Goal: Task Accomplishment & Management: Complete application form

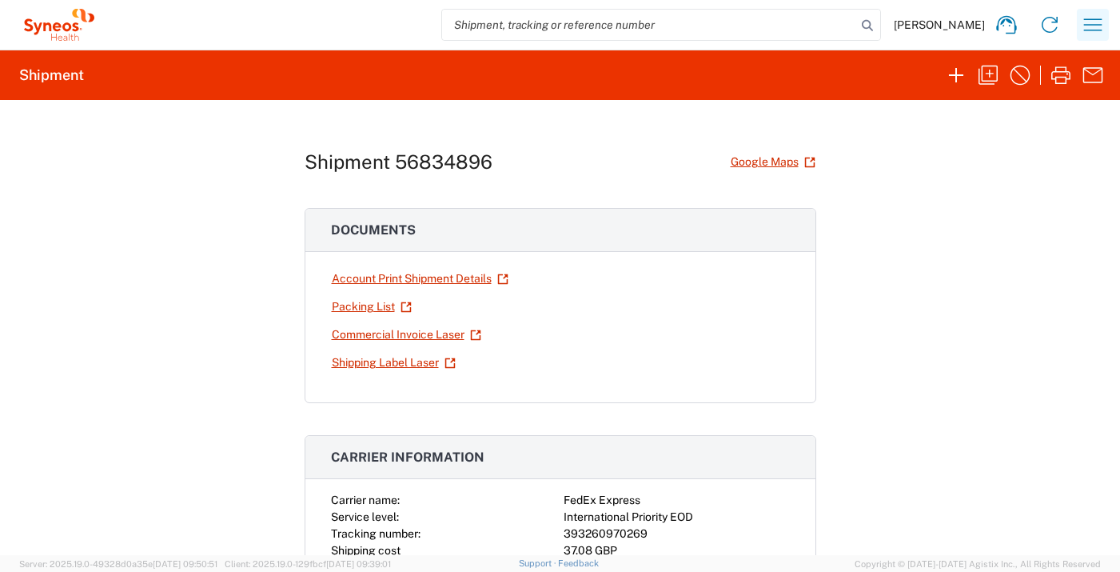
click at [1085, 30] on icon "button" at bounding box center [1093, 24] width 18 height 12
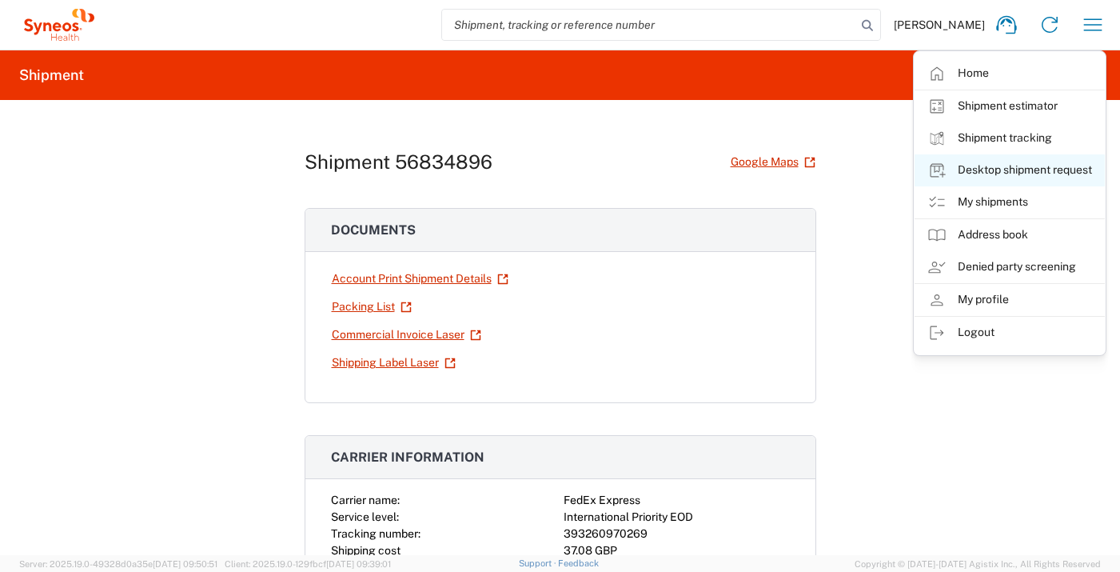
click at [1009, 171] on link "Desktop shipment request" at bounding box center [1010, 170] width 190 height 32
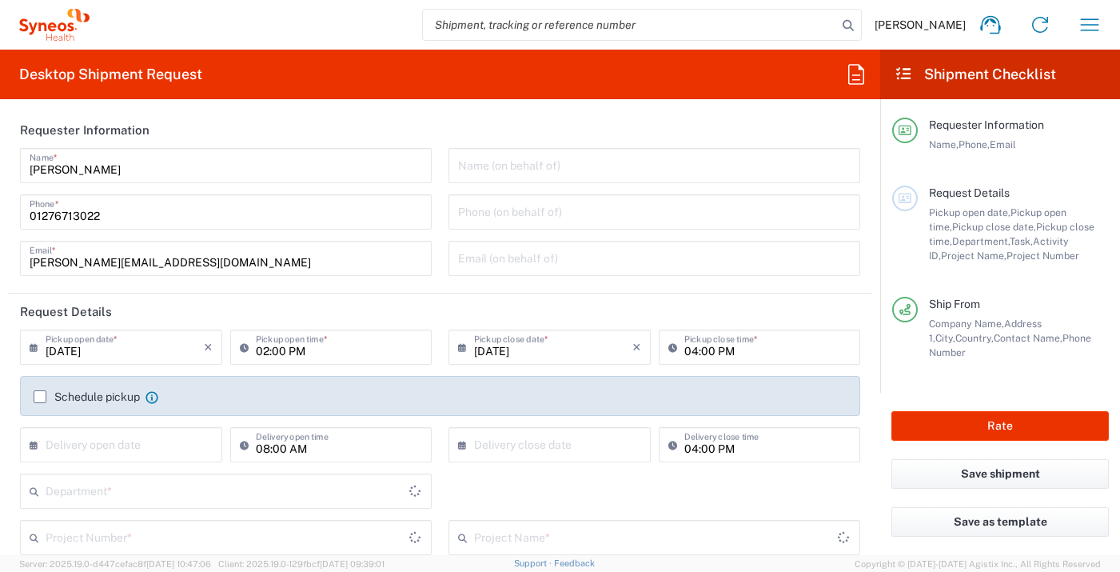
type input "Department"
type input "England"
type input "United Kingdom"
type input "Syneos Health UK Limited"
click at [140, 443] on input "text" at bounding box center [125, 443] width 158 height 28
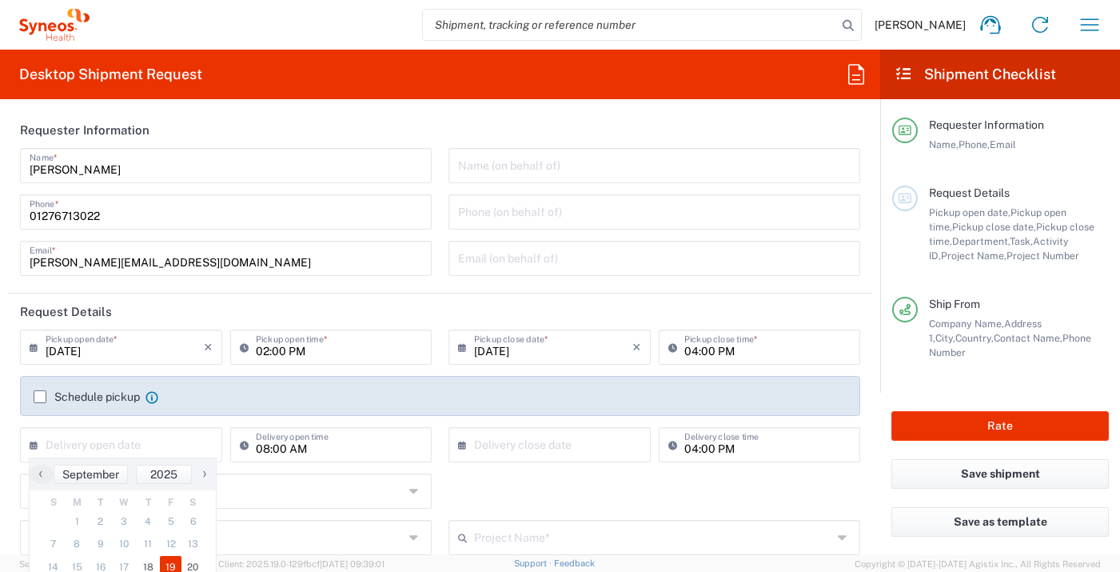
click at [165, 560] on span "19" at bounding box center [171, 567] width 22 height 22
type input "09/19/2025"
click at [522, 451] on input "text" at bounding box center [553, 443] width 158 height 28
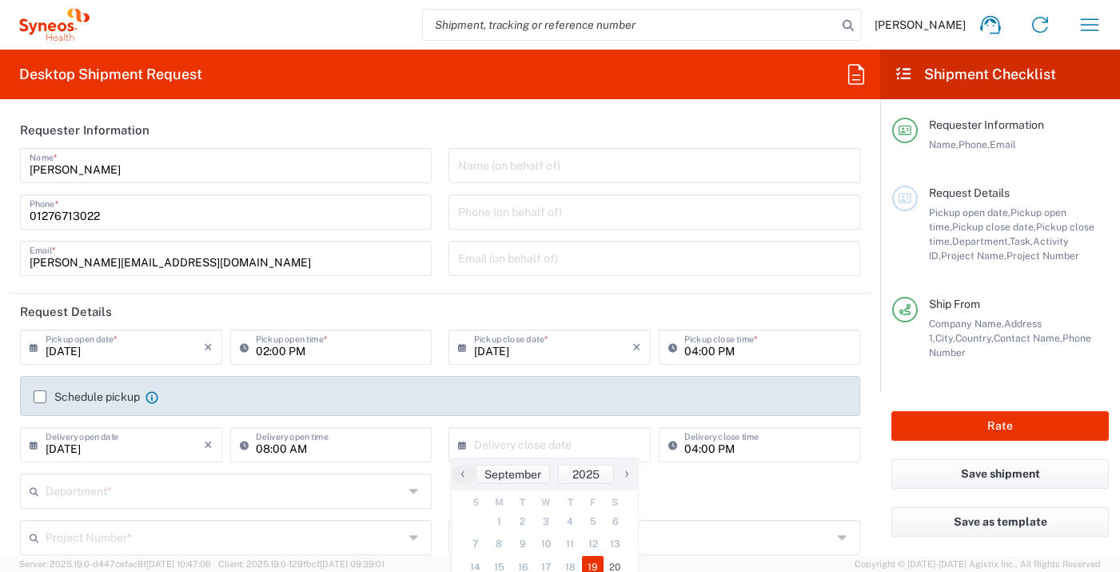
click at [591, 560] on span "19" at bounding box center [593, 567] width 22 height 22
type input "09/19/2025"
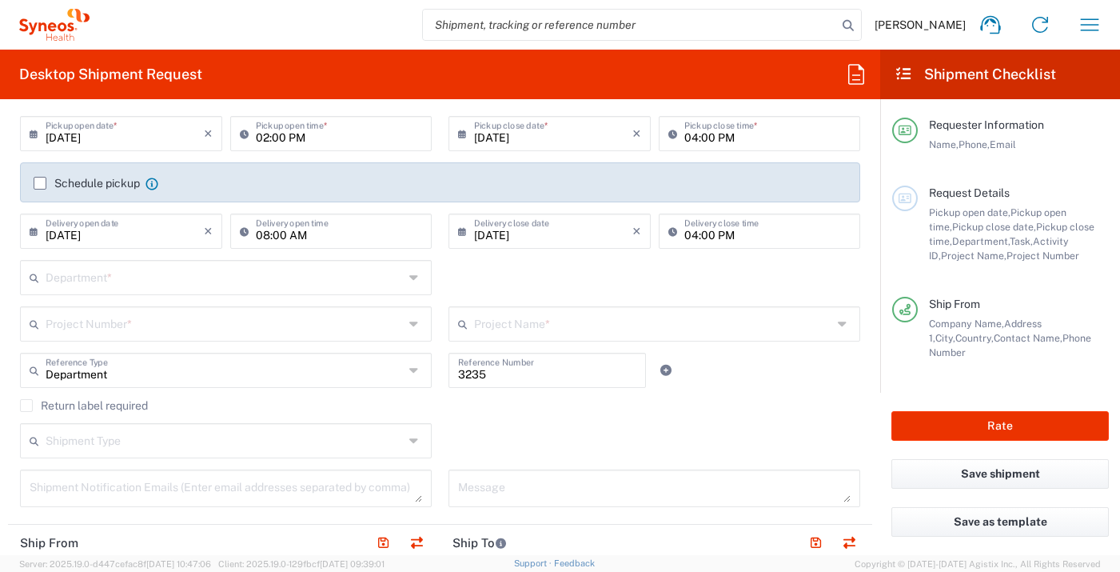
scroll to position [233, 0]
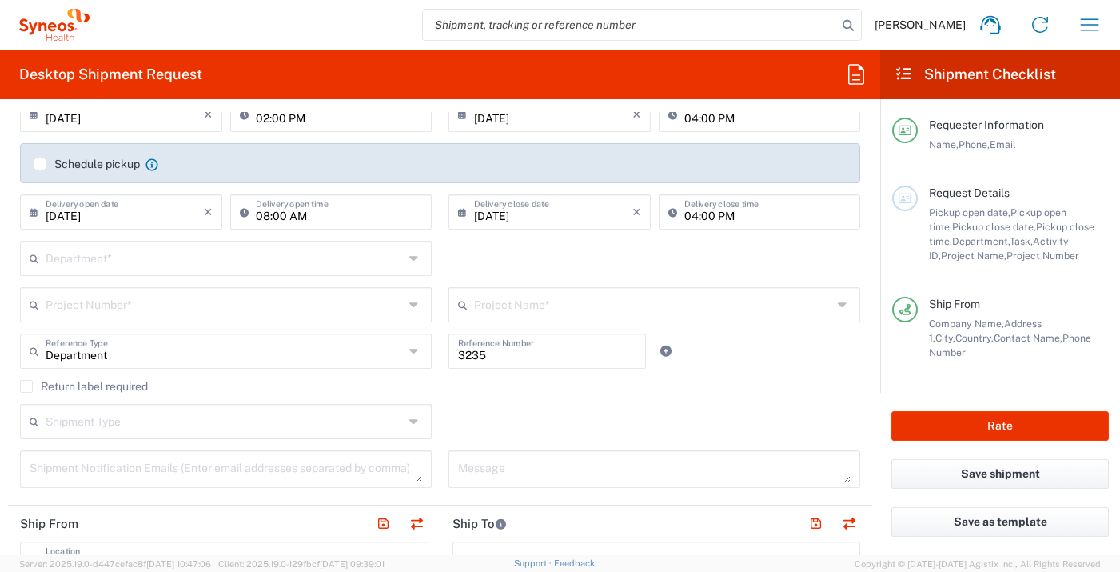
click at [287, 265] on input "text" at bounding box center [225, 257] width 358 height 28
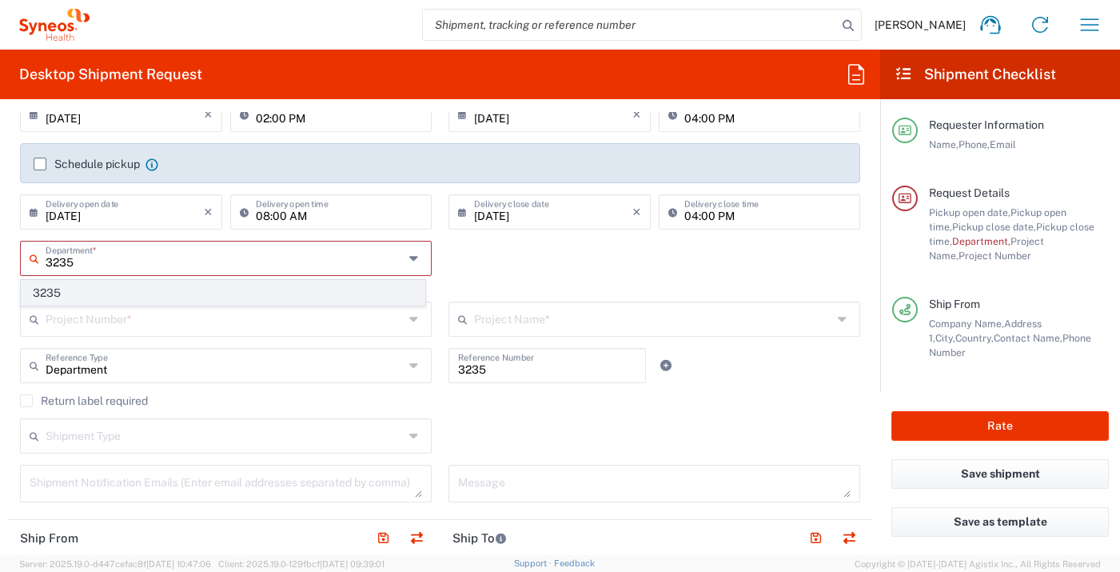
type input "3235"
drag, startPoint x: 237, startPoint y: 284, endPoint x: 235, endPoint y: 311, distance: 27.2
click at [237, 284] on span "3235" at bounding box center [223, 293] width 403 height 25
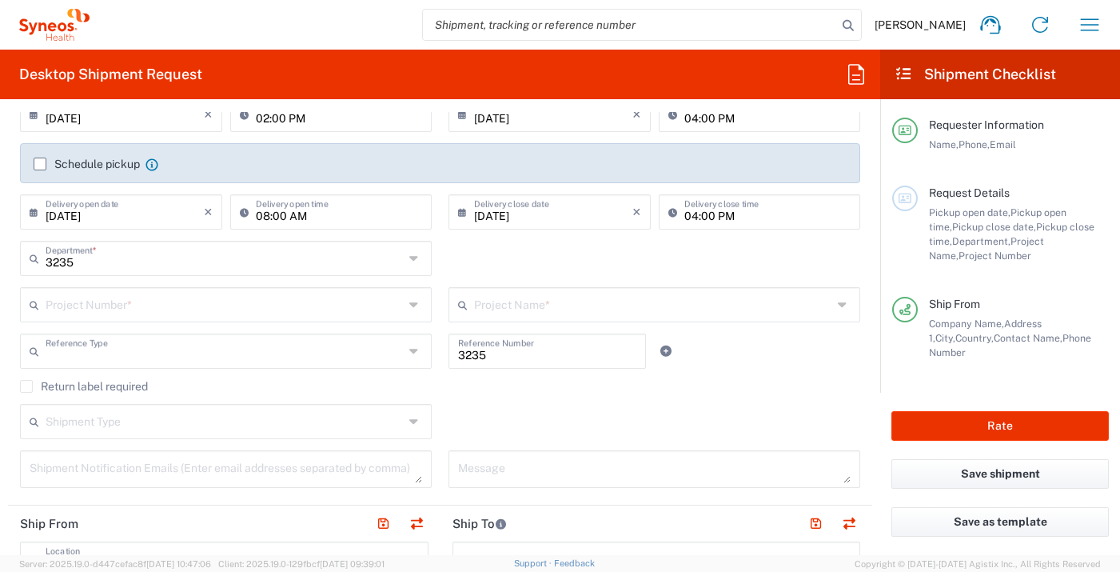
click at [233, 343] on input "text" at bounding box center [225, 350] width 358 height 28
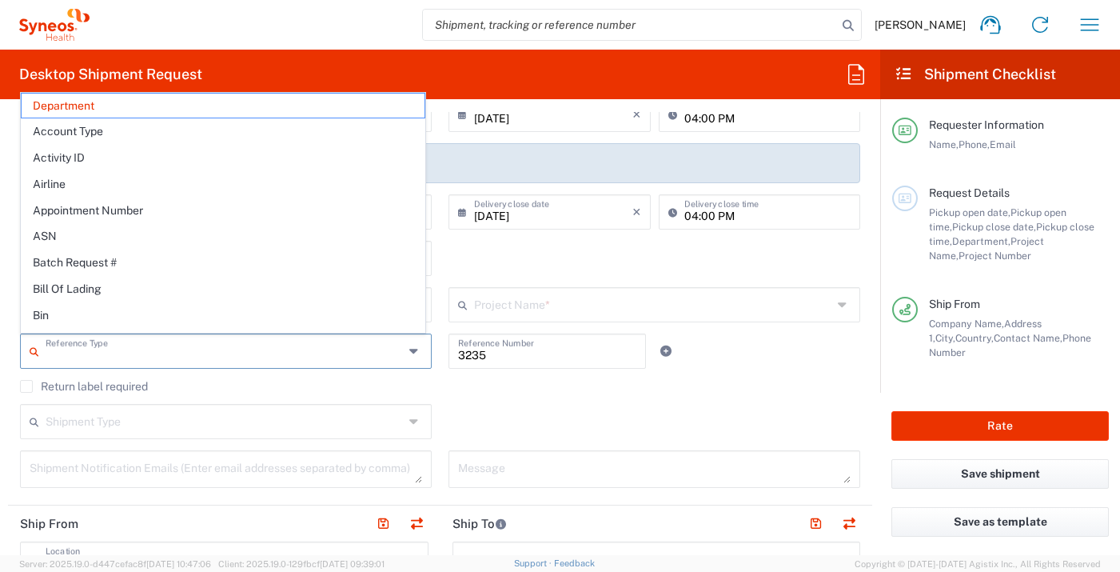
click at [582, 253] on div "3235 Department * 3235" at bounding box center [440, 264] width 857 height 46
type input "Department"
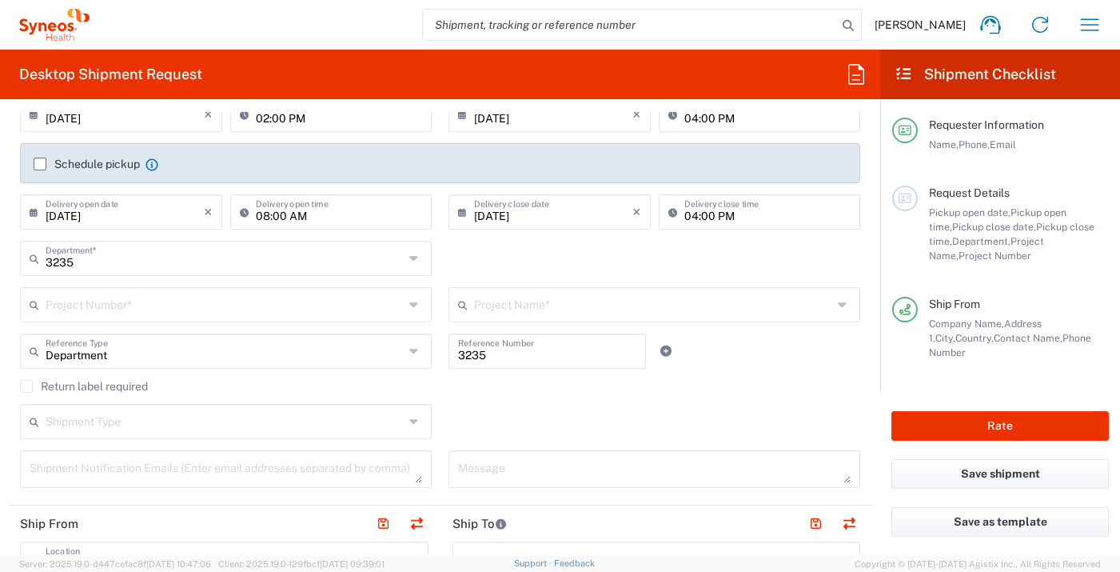
click at [276, 297] on input "text" at bounding box center [225, 303] width 358 height 28
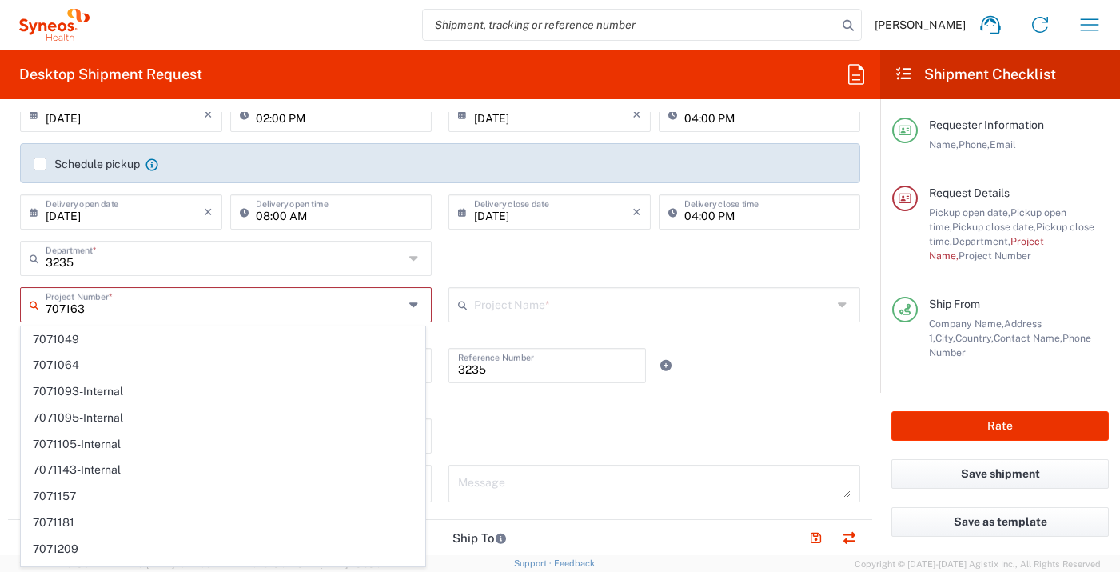
type input "7071633"
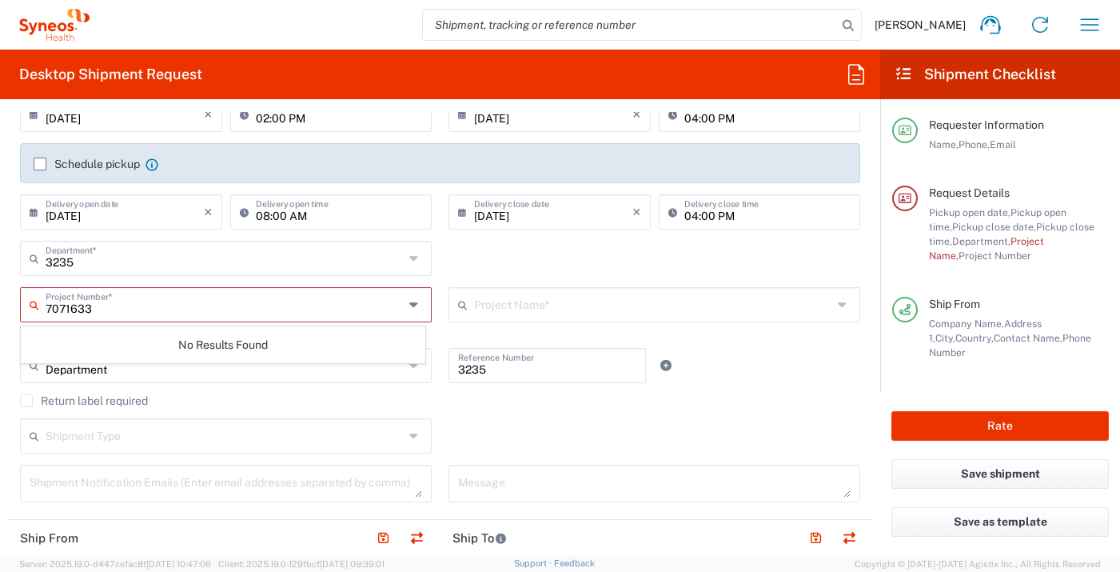
drag, startPoint x: 255, startPoint y: 301, endPoint x: 19, endPoint y: 281, distance: 236.7
click at [19, 281] on agx-shipment-cost-centers-widget "3235 Department * 3235 7071633 Project Number * No Results Found This field is …" at bounding box center [440, 294] width 857 height 107
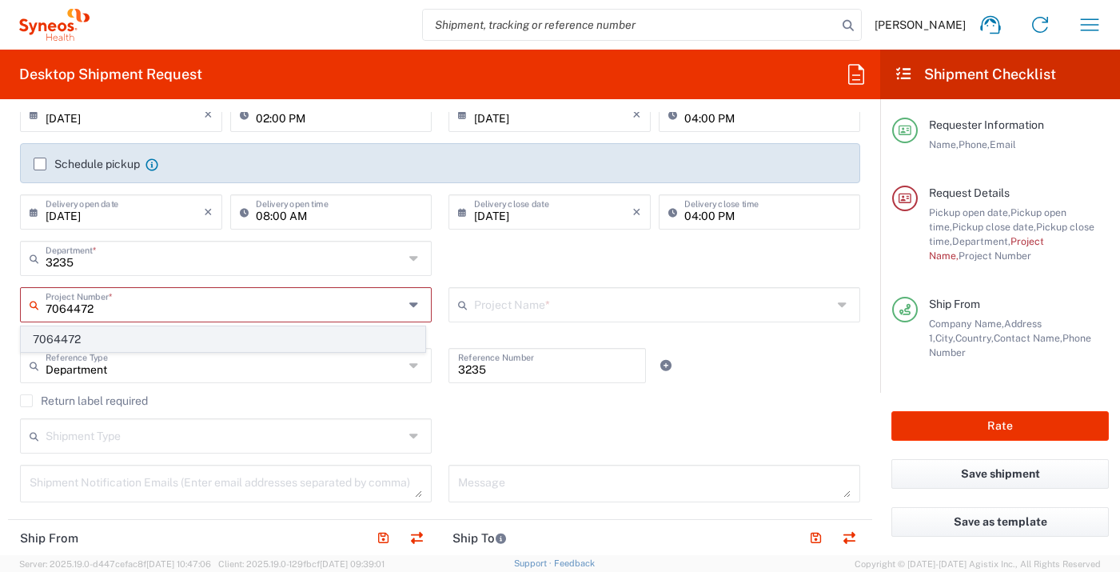
type input "7064472"
click at [75, 332] on span "7064472" at bounding box center [223, 339] width 403 height 25
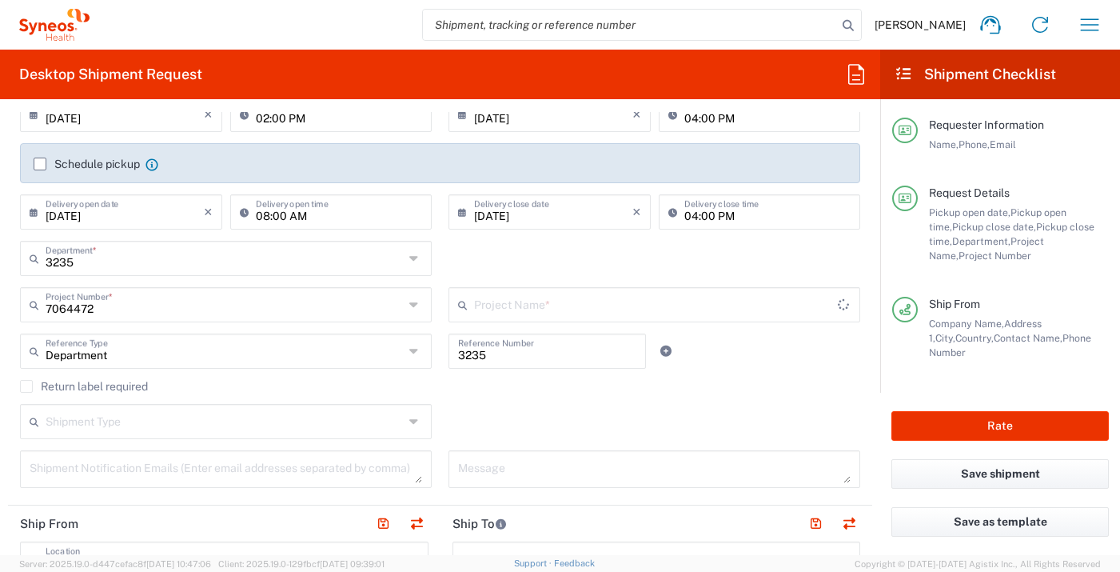
type input "Gilead 7064472"
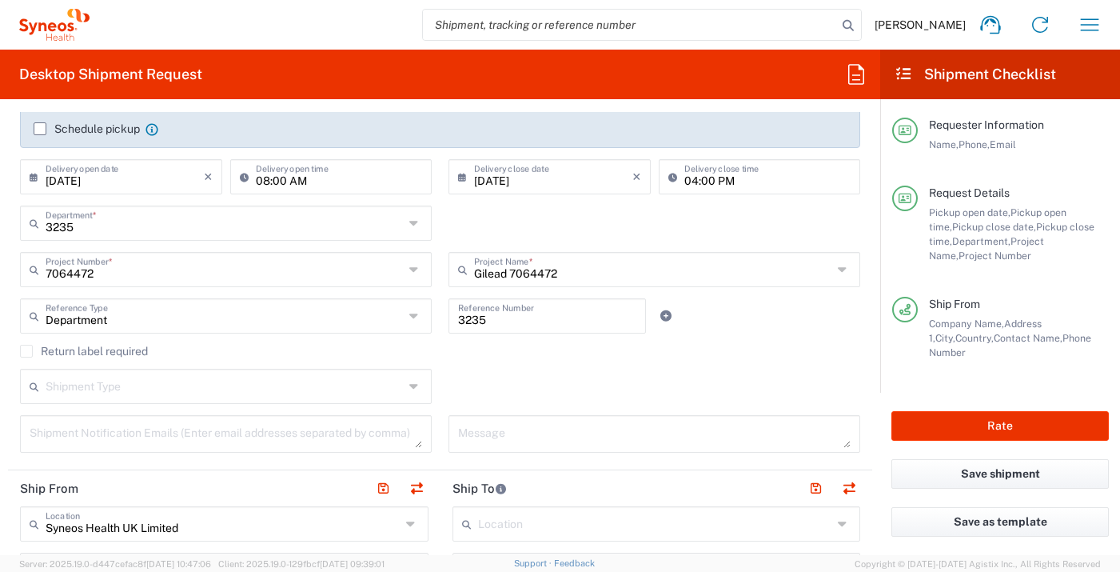
scroll to position [450, 0]
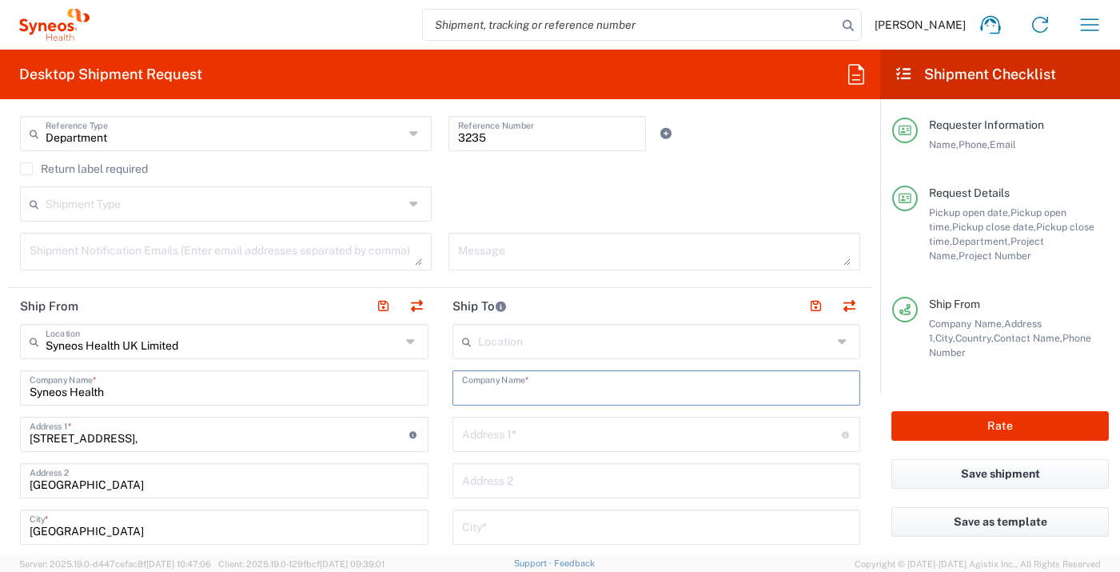
click at [596, 381] on input "text" at bounding box center [656, 387] width 389 height 28
type input "CWBK Wojskowy Instytut Medyczny"
type input "Szaserow 128"
type input "Warszawa"
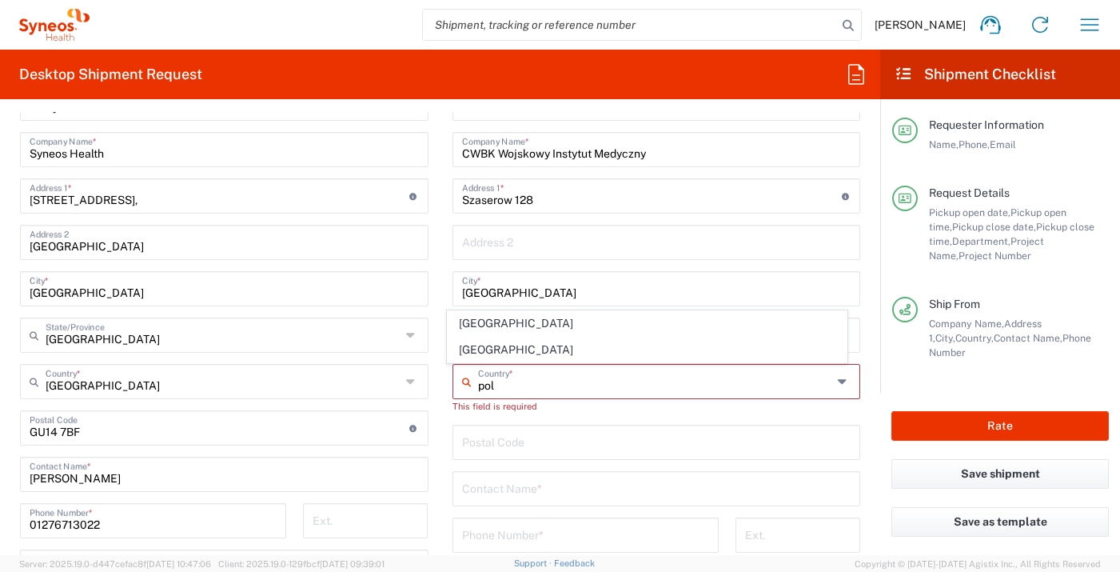
drag, startPoint x: 466, startPoint y: 349, endPoint x: 470, endPoint y: 357, distance: 9.7
click at [467, 349] on span "Poland" at bounding box center [647, 349] width 399 height 25
type input "Poland"
type input "Sender/Shipper"
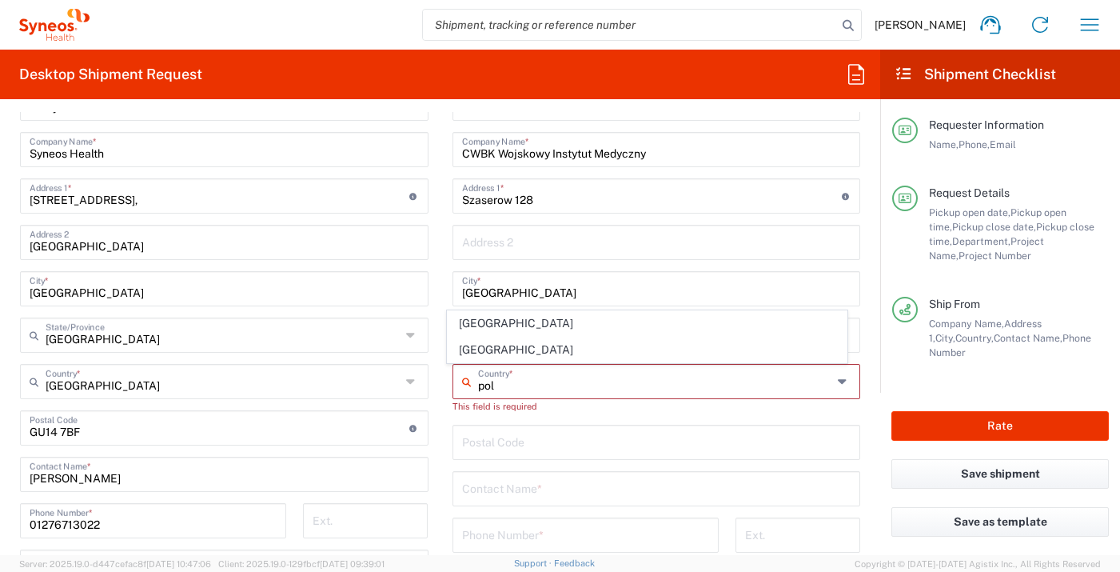
type input "Delivery Duty Paid"
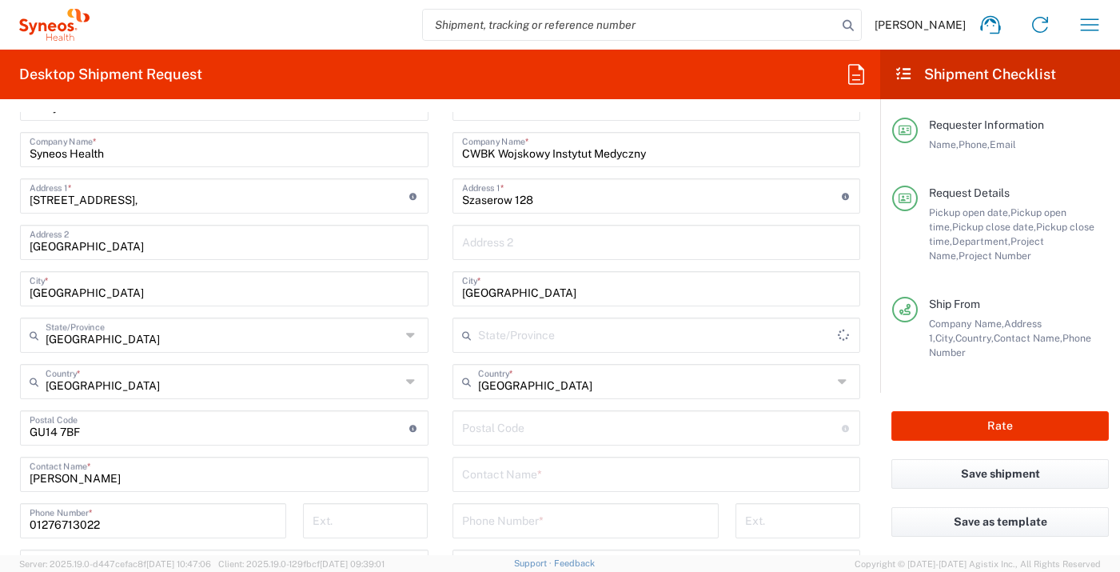
click at [505, 429] on input "undefined" at bounding box center [652, 427] width 380 height 28
type input "04-141"
click at [465, 472] on input "text" at bounding box center [656, 473] width 389 height 28
type input "Ewelina Kowal"
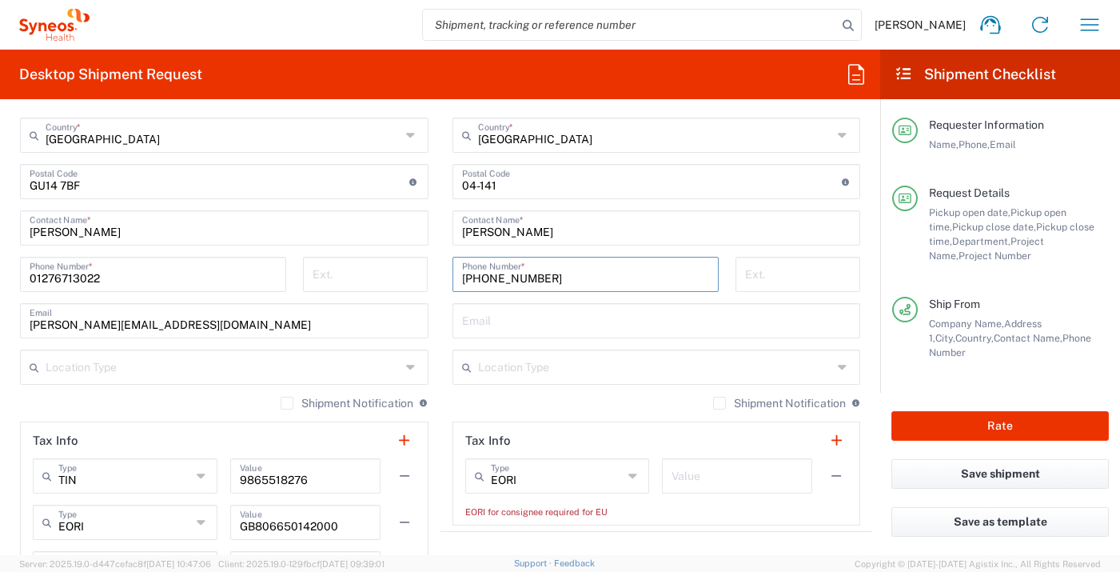
scroll to position [1103, 0]
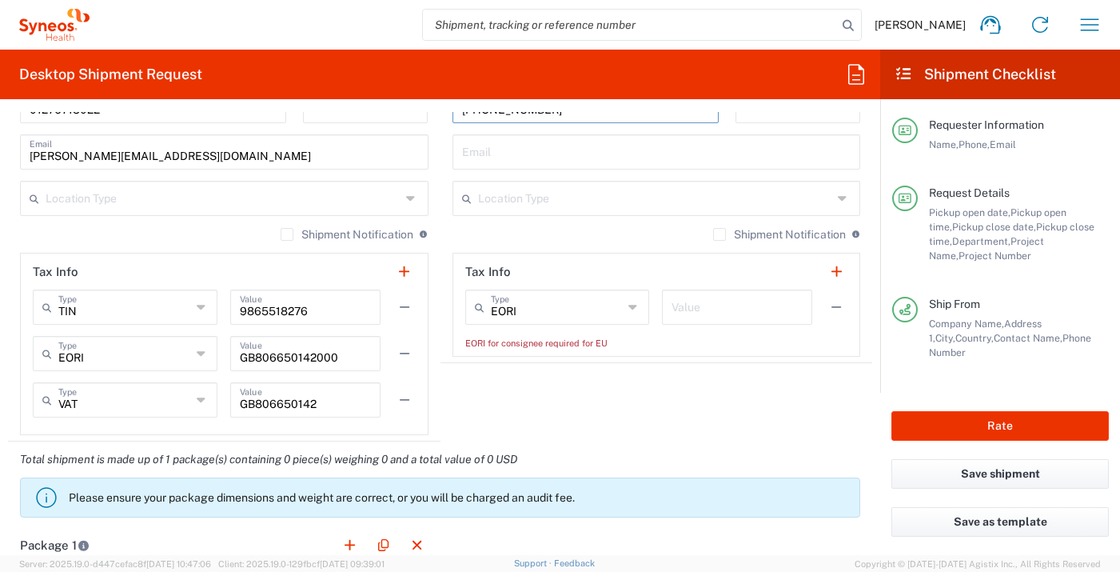
type input "+48665707584"
click at [703, 305] on input "text" at bounding box center [737, 306] width 131 height 28
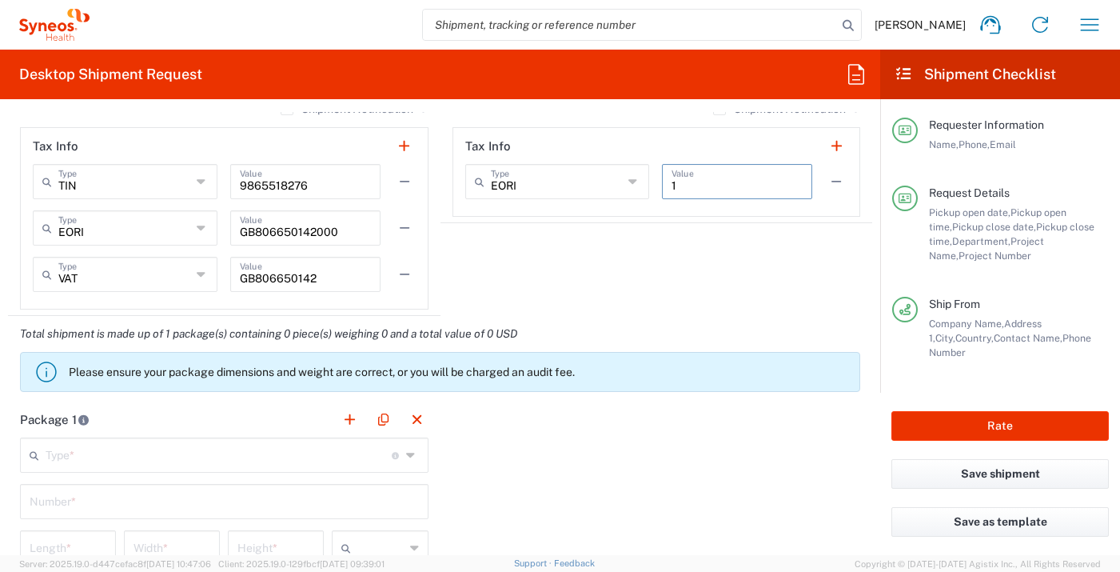
scroll to position [1329, 0]
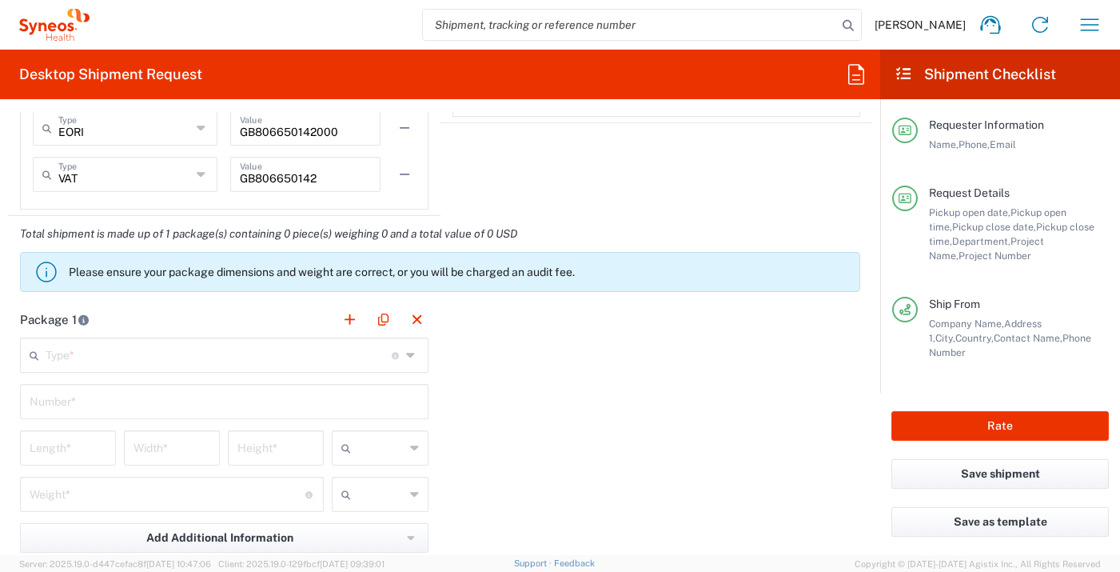
type input "1"
click at [289, 356] on input "text" at bounding box center [219, 354] width 346 height 28
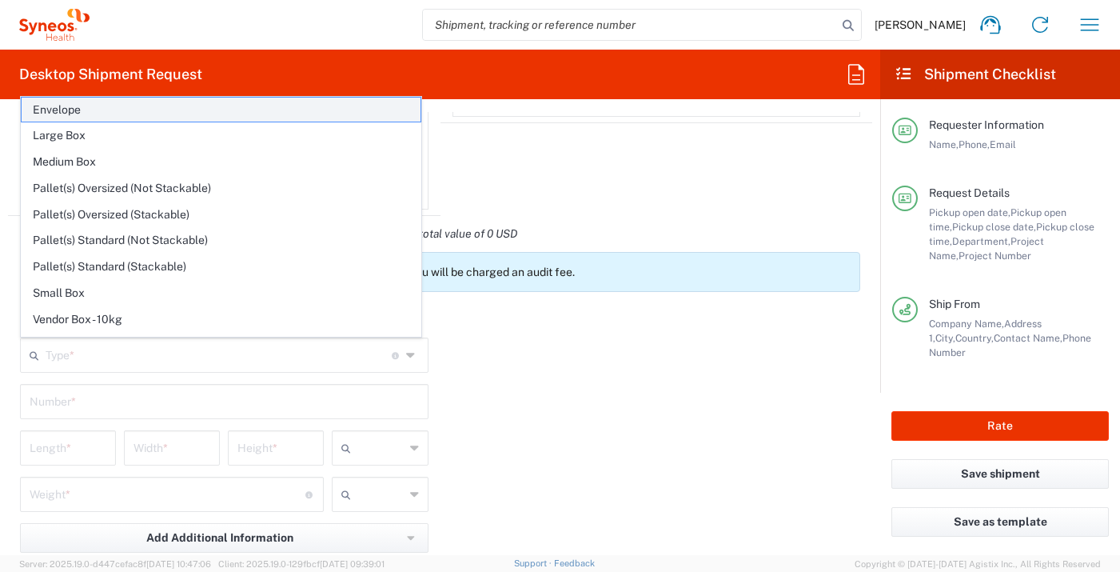
click at [323, 111] on span "Envelope" at bounding box center [221, 110] width 399 height 25
type input "Envelope"
type input "1"
type input "9.5"
type input "12.5"
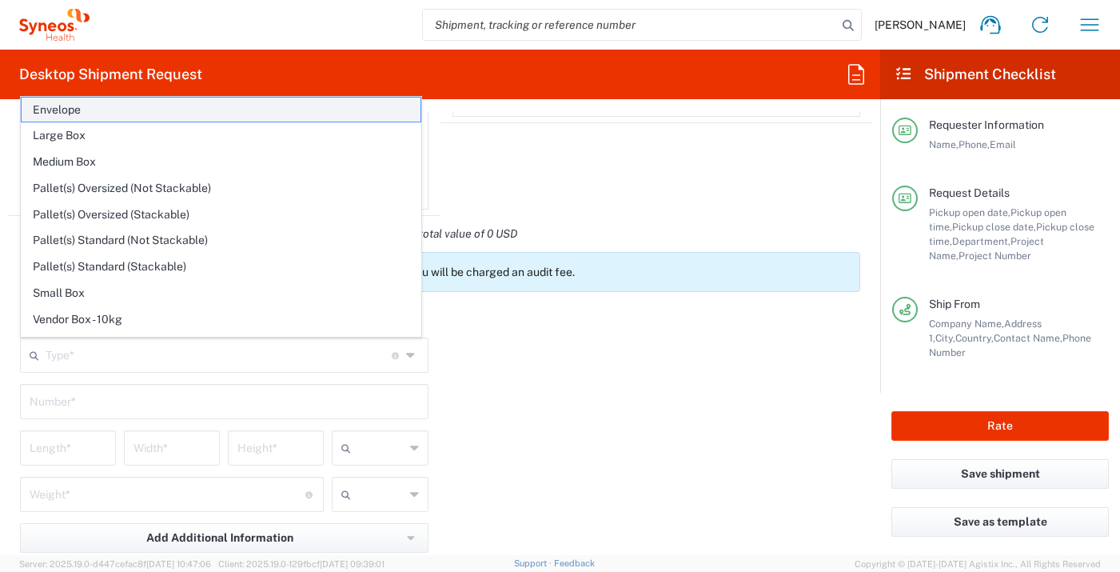
type input "0.25"
type input "in"
type input "0.45"
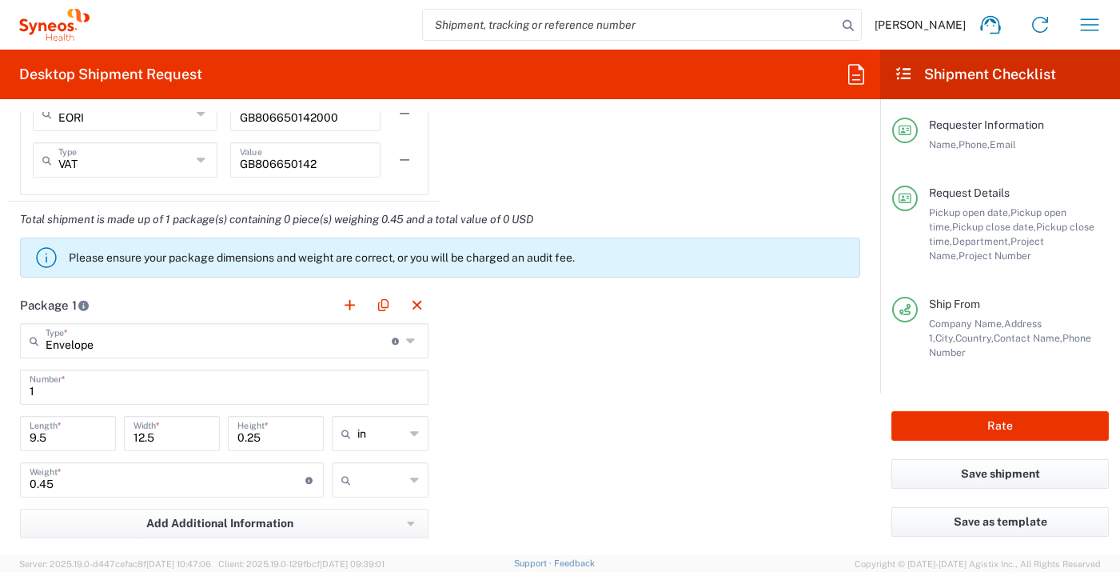
scroll to position [1377, 0]
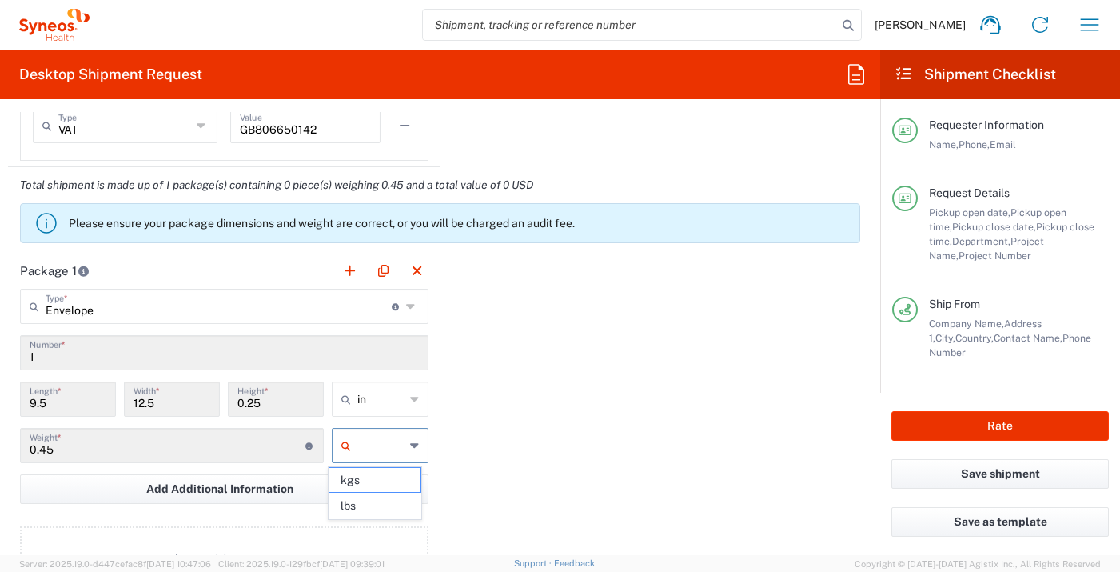
click at [397, 434] on input "text" at bounding box center [380, 445] width 46 height 26
drag, startPoint x: 392, startPoint y: 476, endPoint x: 394, endPoint y: 511, distance: 35.3
click at [394, 511] on ul "kgs lbs" at bounding box center [375, 493] width 93 height 53
click at [394, 504] on span "lbs" at bounding box center [374, 505] width 91 height 25
type input "lbs"
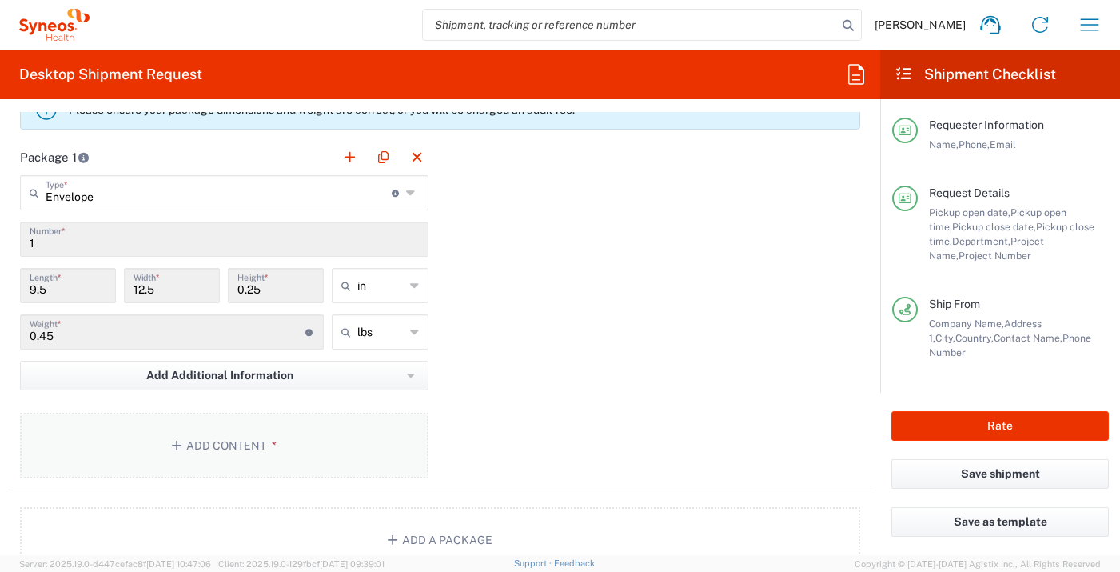
scroll to position [1494, 0]
click at [280, 433] on button "Add Content *" at bounding box center [224, 442] width 409 height 66
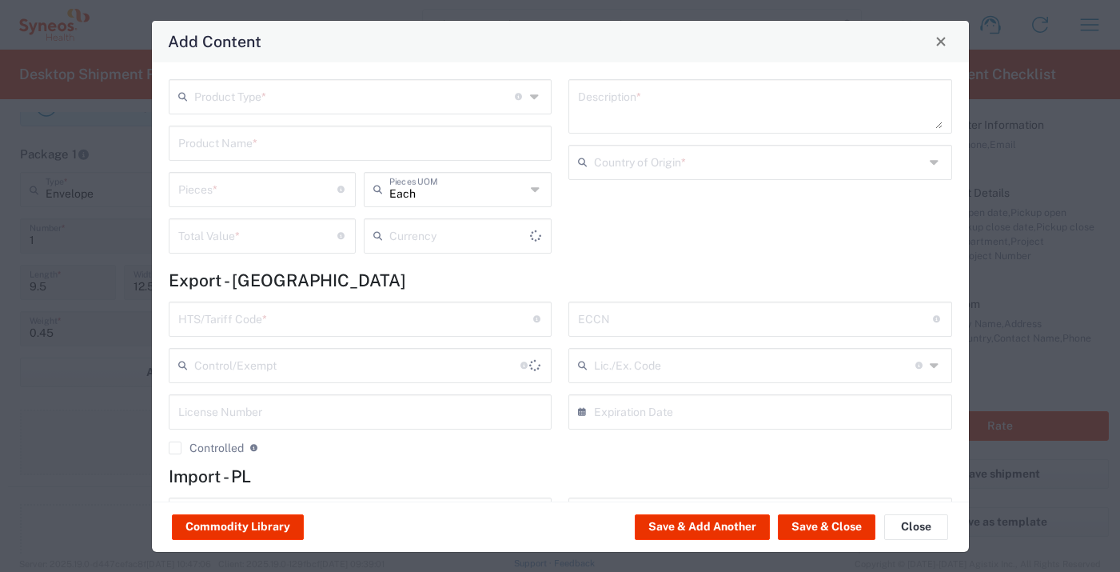
type input "US Dollar"
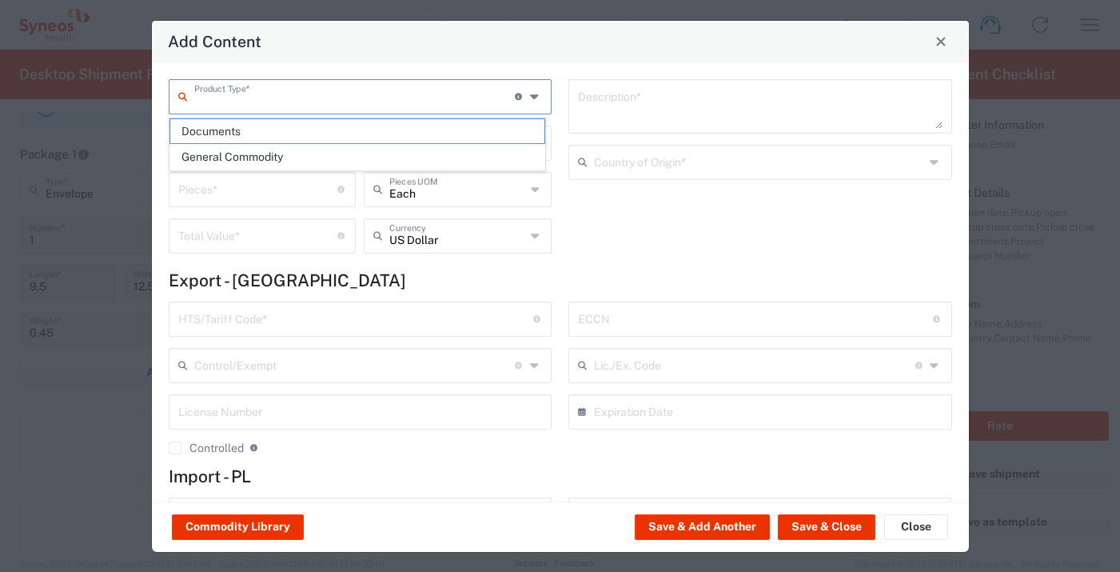
click at [269, 91] on input "text" at bounding box center [354, 96] width 321 height 28
click at [271, 130] on span "Documents" at bounding box center [357, 131] width 374 height 25
type input "Documents"
type input "1"
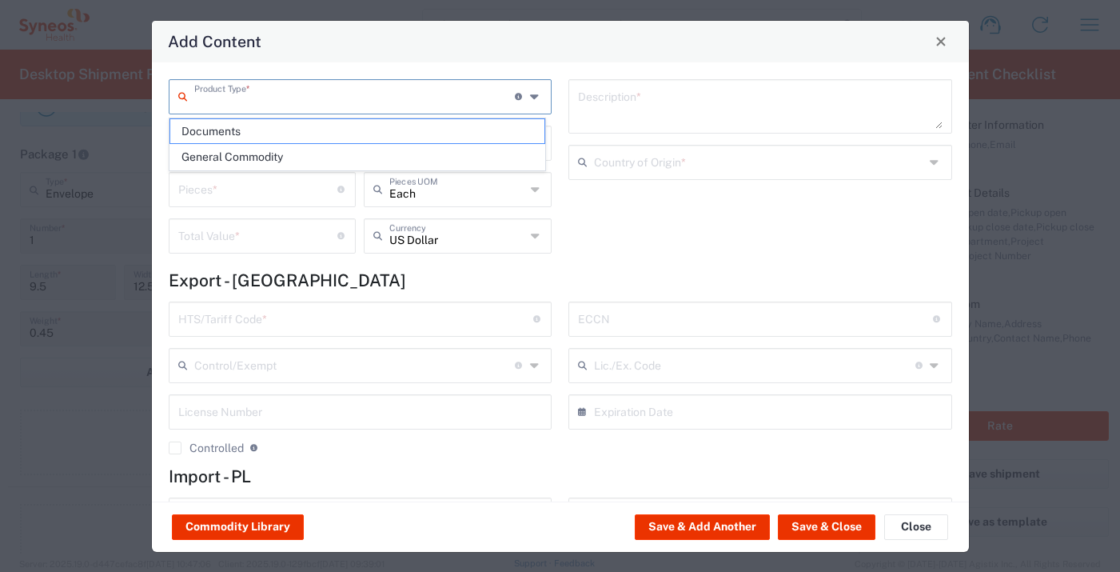
type input "1"
type textarea "Documents"
type input "United Kingdom"
type input "0000.00.0000"
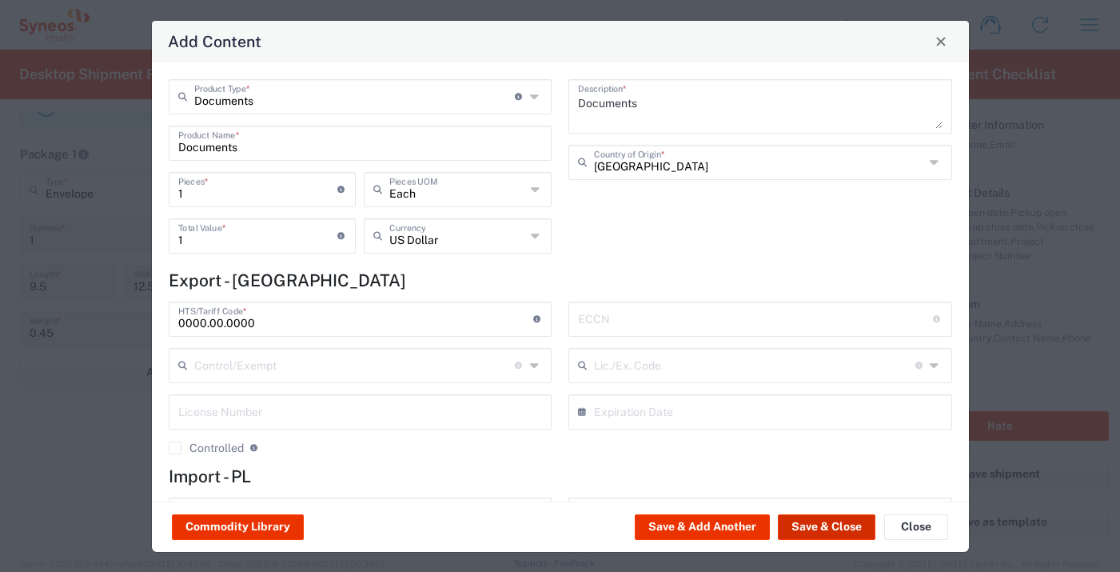
click at [817, 519] on button "Save & Close" at bounding box center [827, 527] width 98 height 26
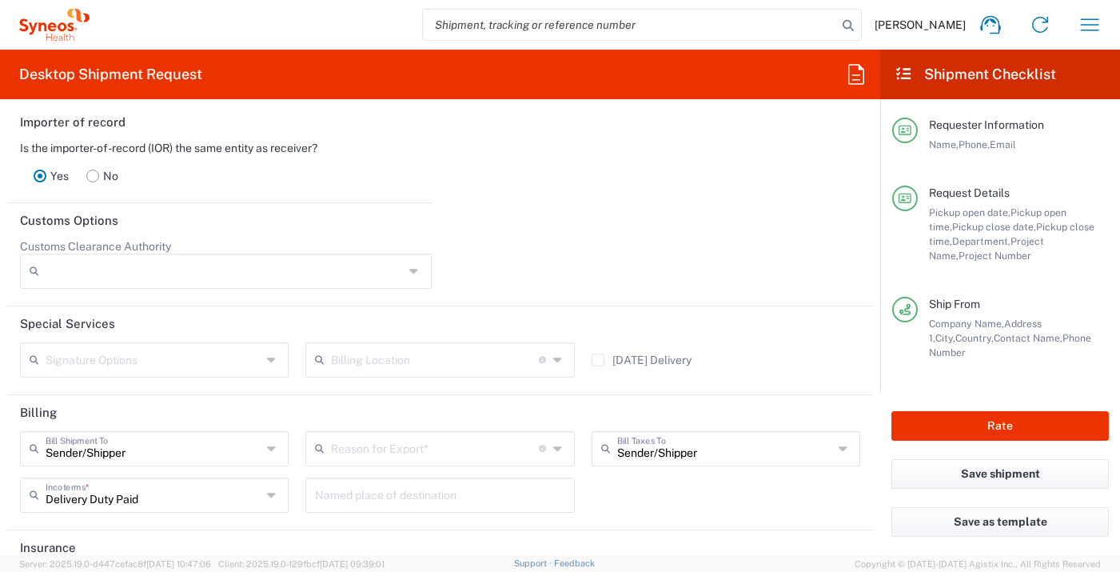
scroll to position [2272, 0]
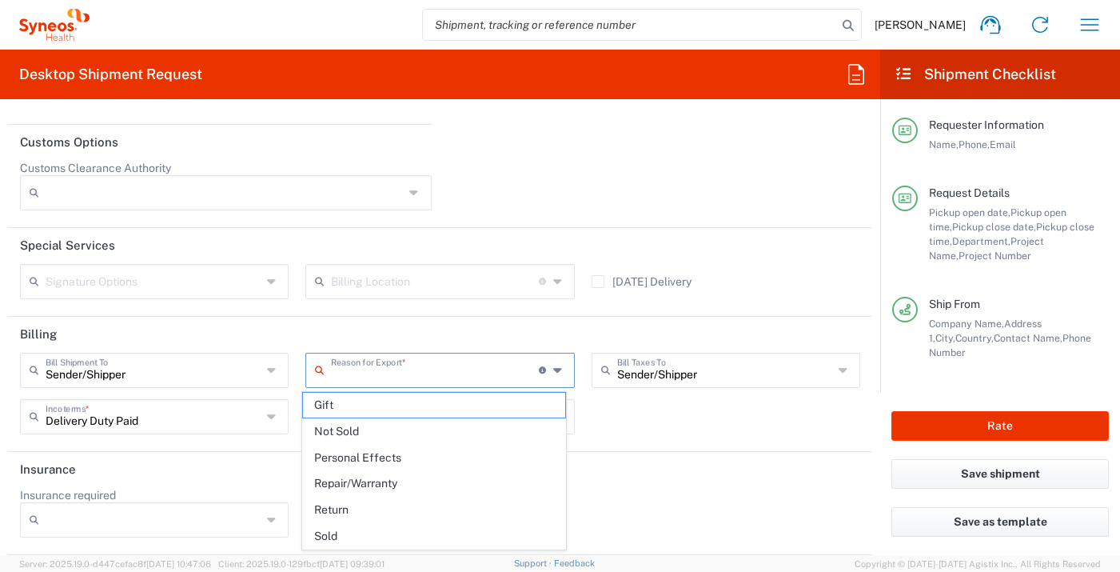
click at [407, 363] on input "text" at bounding box center [435, 369] width 208 height 28
click at [389, 401] on span "Gift" at bounding box center [433, 405] width 261 height 25
click at [427, 372] on input "Gift" at bounding box center [435, 369] width 208 height 28
click at [405, 420] on span "Not Sold" at bounding box center [433, 431] width 261 height 25
type input "Not Sold"
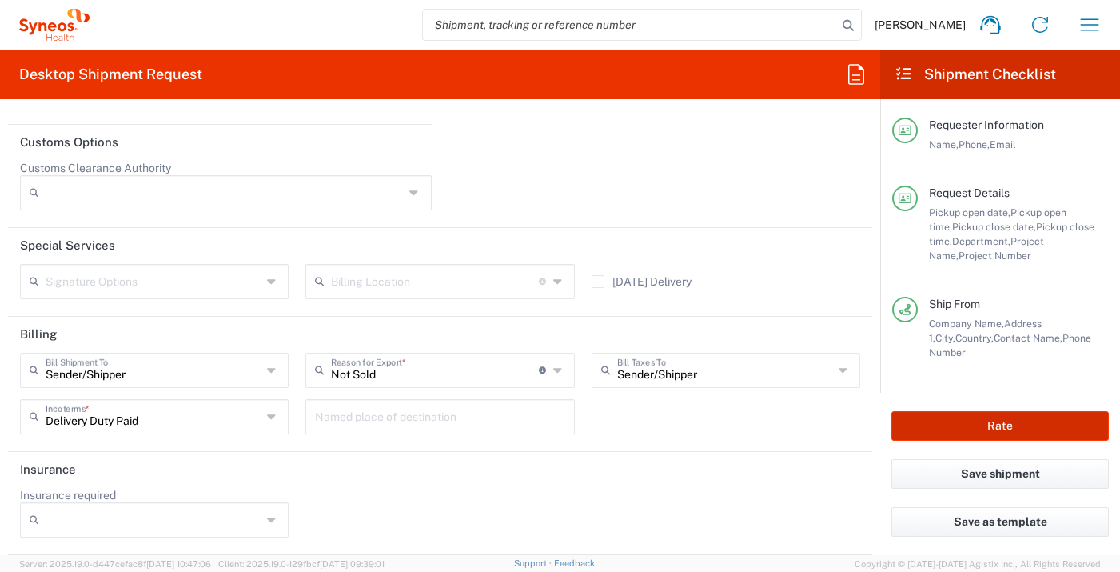
click at [958, 416] on button "Rate" at bounding box center [999, 426] width 217 height 30
type input "7064472"
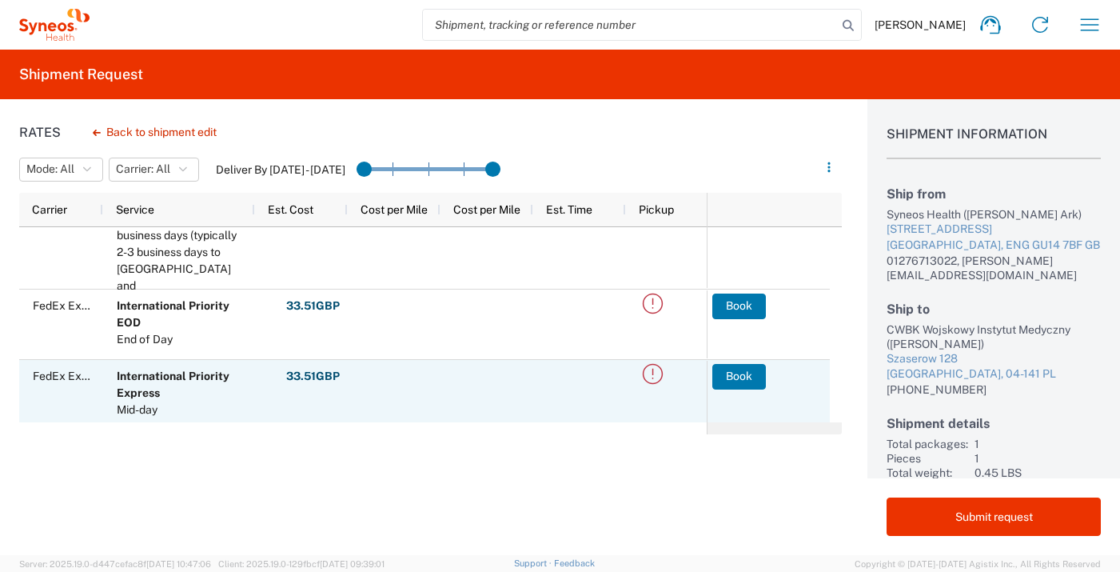
scroll to position [42, 0]
click at [755, 377] on button "Book" at bounding box center [740, 376] width 54 height 26
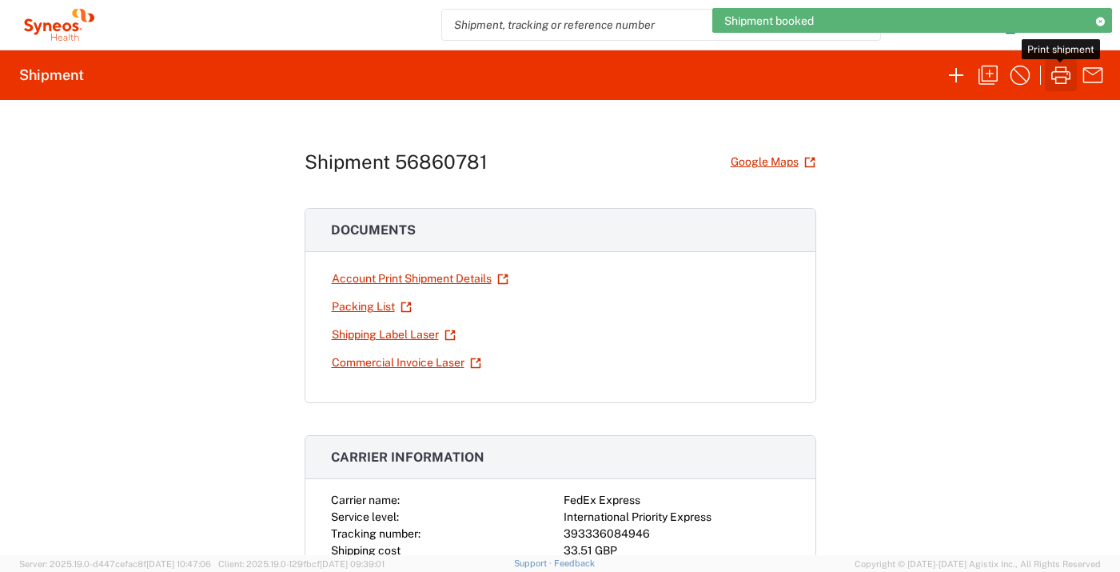
click at [1058, 81] on icon "button" at bounding box center [1061, 75] width 26 height 26
